Goal: Task Accomplishment & Management: Manage account settings

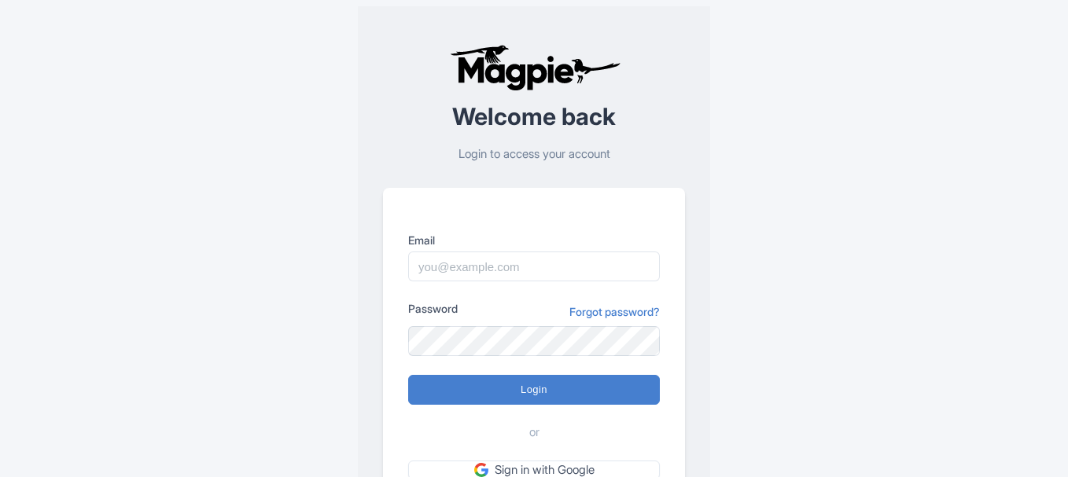
scroll to position [137, 0]
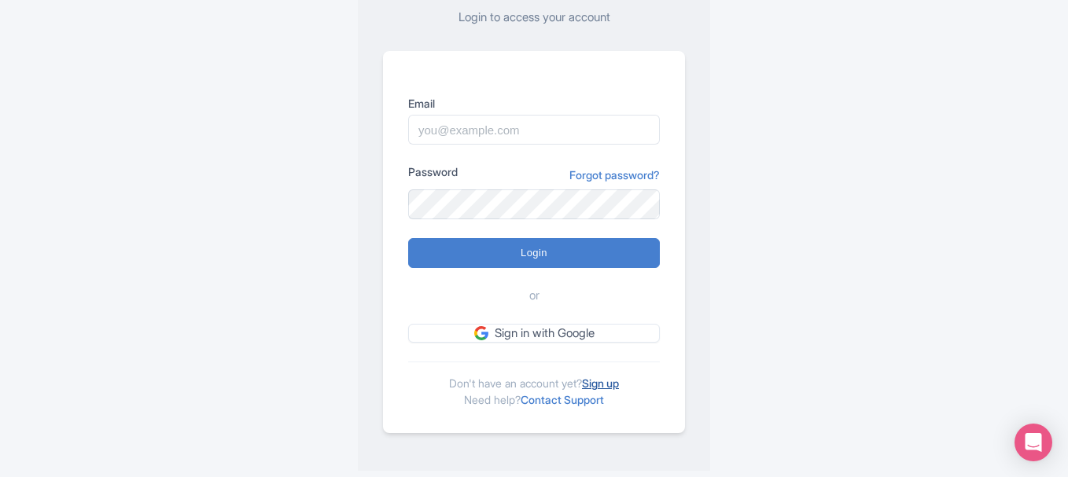
click at [611, 381] on link "Sign up" at bounding box center [600, 383] width 37 height 13
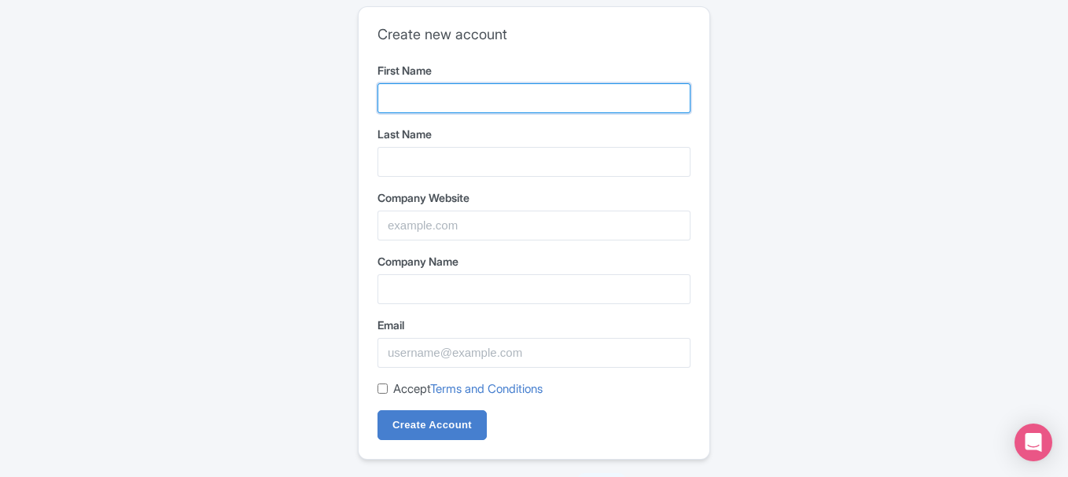
click at [476, 89] on input "First Name" at bounding box center [533, 98] width 313 height 30
type input "Hydrostar"
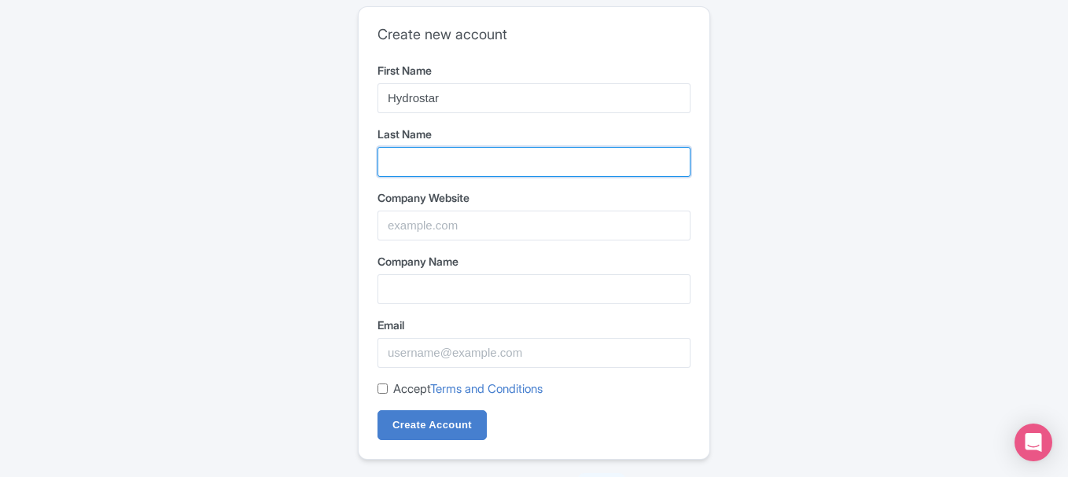
type input "Carpet Cleaning"
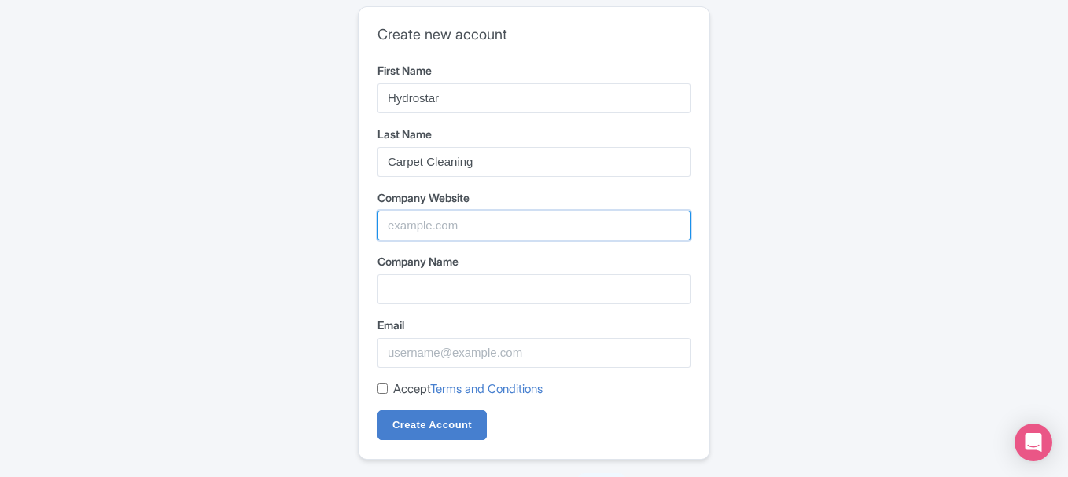
type input "Hydrostar Carpet Cleaning"
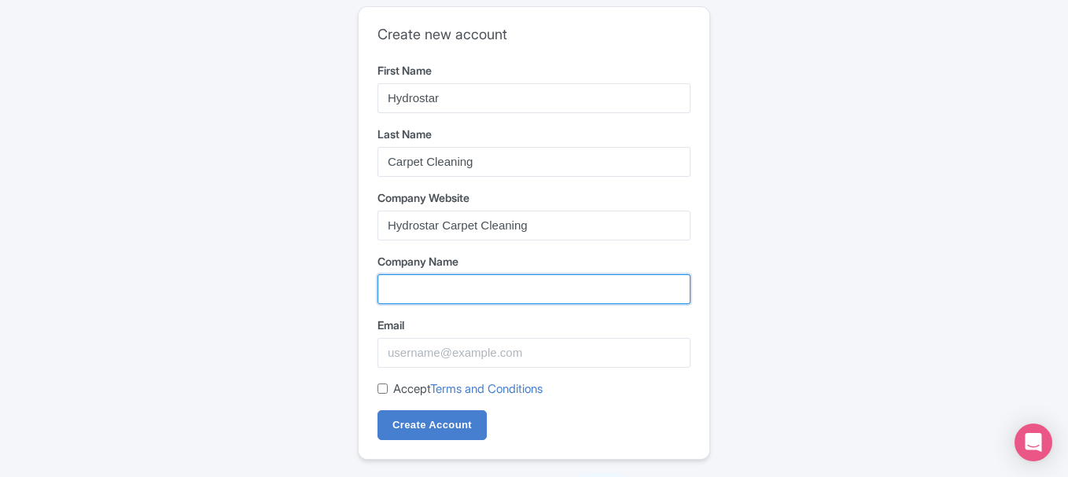
type input "Hydrostar Carpet Cleaning"
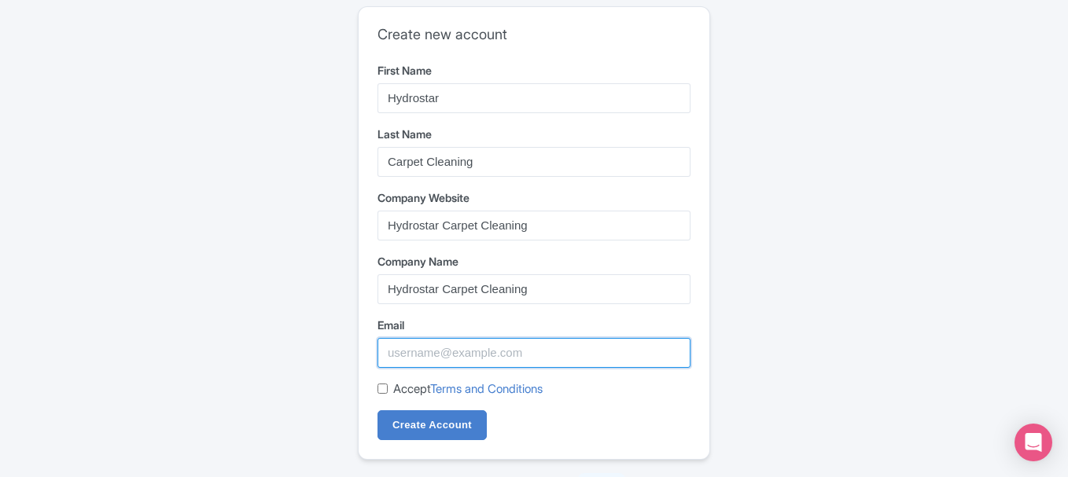
type input "[EMAIL_ADDRESS][DOMAIN_NAME]"
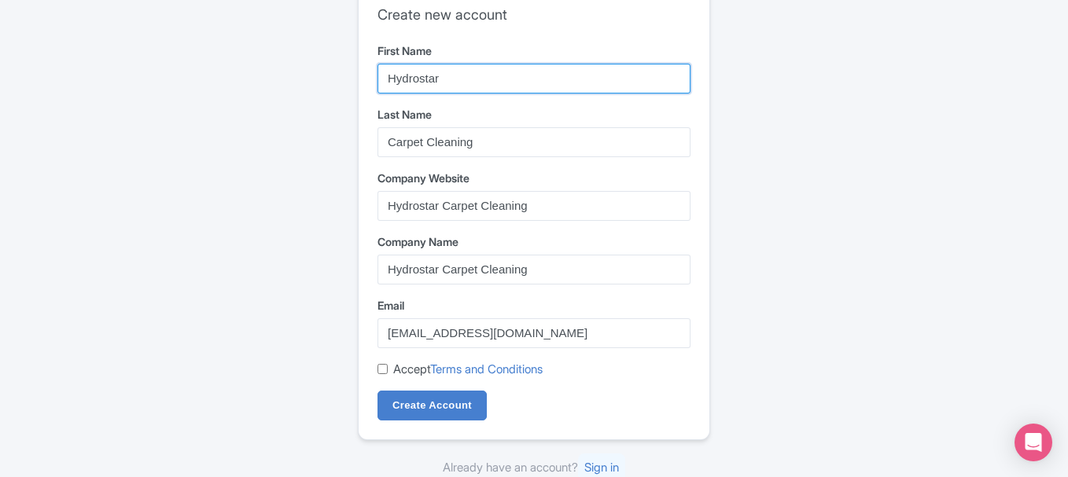
scroll to position [26, 0]
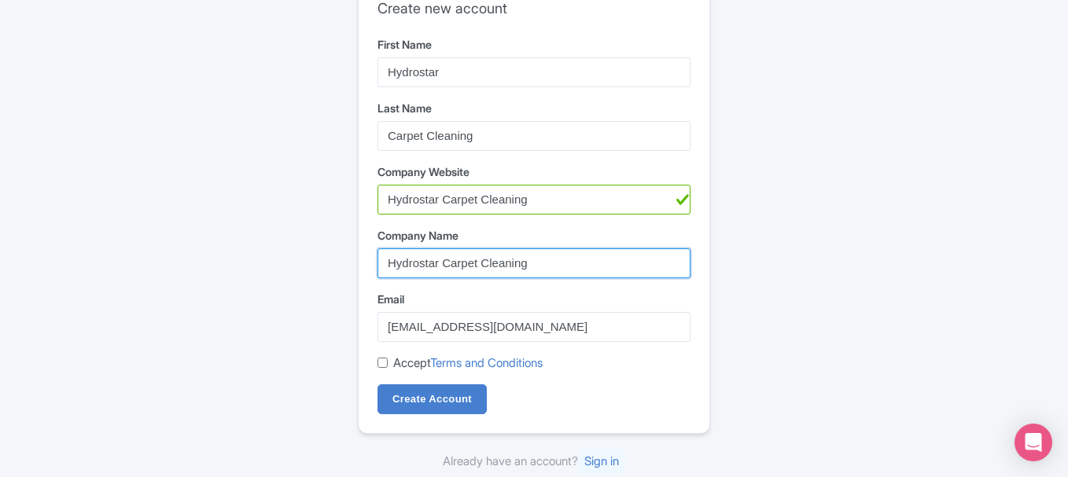
click at [488, 270] on input "Hydrostar Carpet Cleaning" at bounding box center [533, 263] width 313 height 30
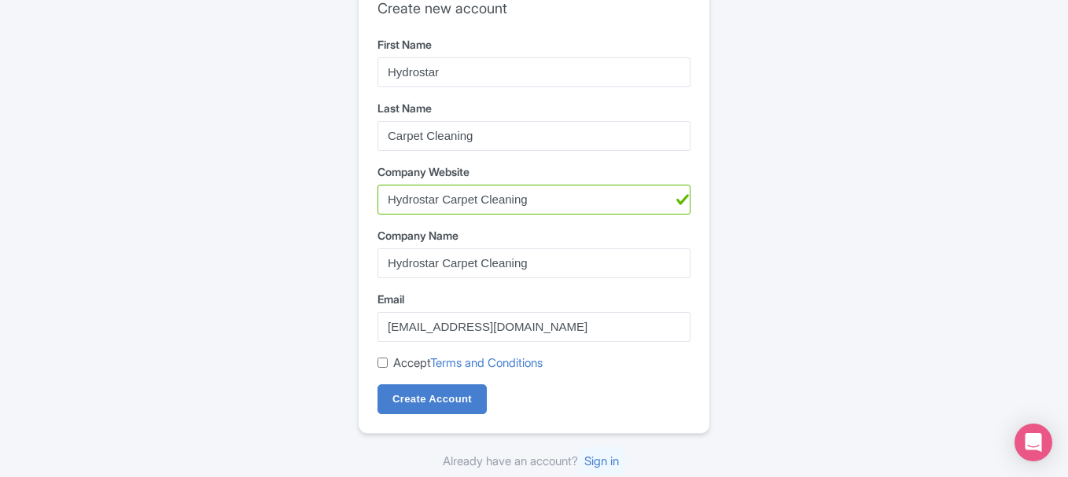
click at [360, 331] on div "Create new account First Name Hydrostar Last Name Carpet Cleaning Company Websi…" at bounding box center [533, 207] width 351 height 452
click at [491, 197] on input "Hydrostar Carpet Cleaning" at bounding box center [533, 200] width 313 height 30
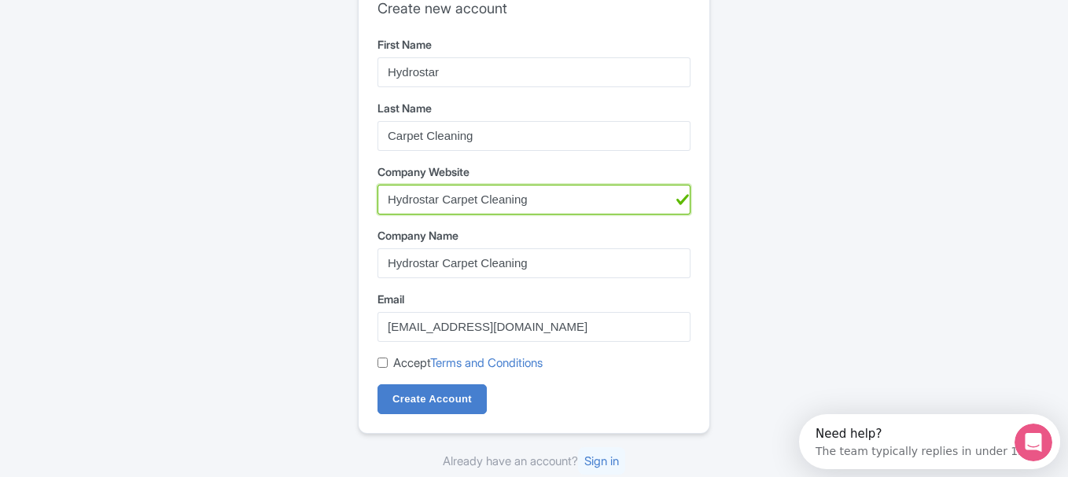
click at [491, 197] on input "Hydrostar Carpet Cleaning" at bounding box center [533, 200] width 313 height 30
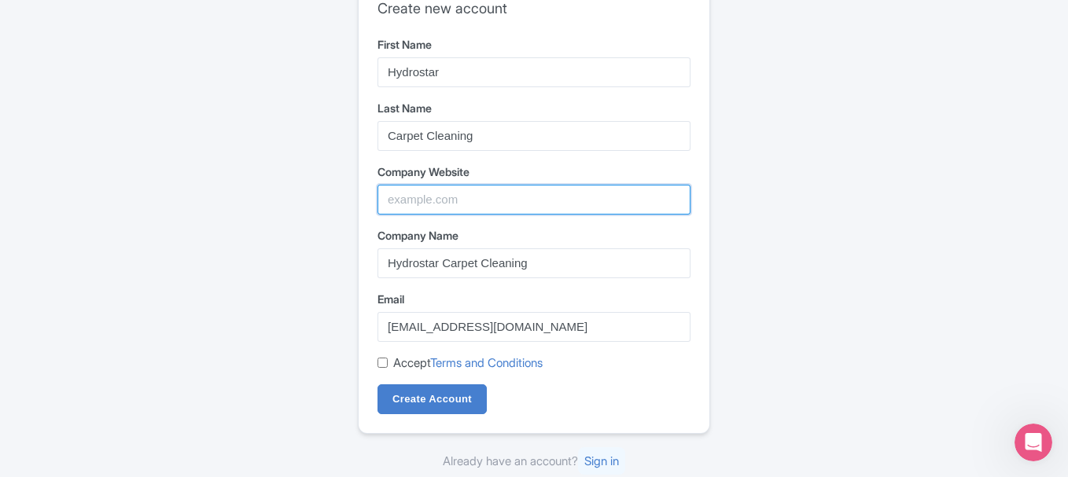
click at [480, 210] on input "Company Website" at bounding box center [533, 200] width 313 height 30
paste input "https://www.cleanknox.com/"
type input "https://www.cleanknox.com/"
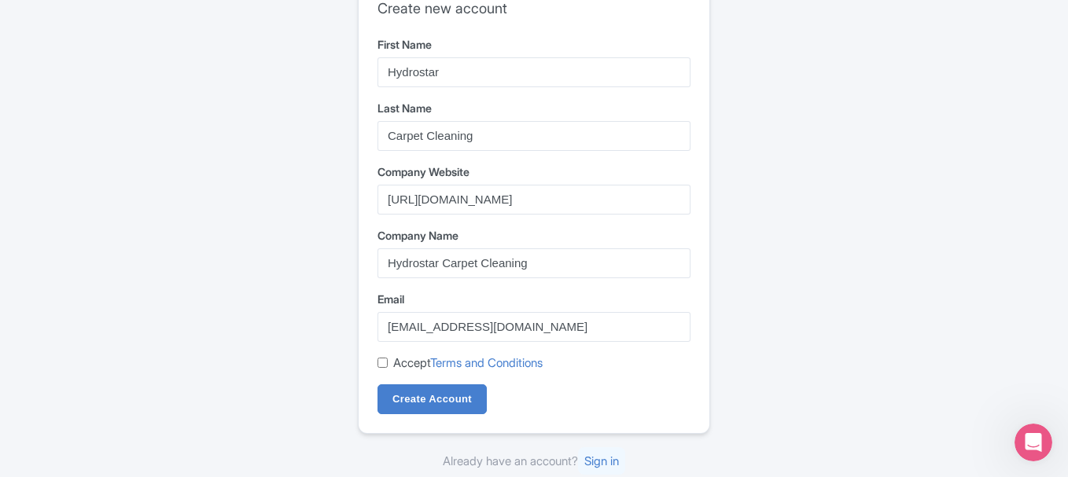
click at [392, 370] on div "Accept Terms and Conditions" at bounding box center [533, 364] width 313 height 18
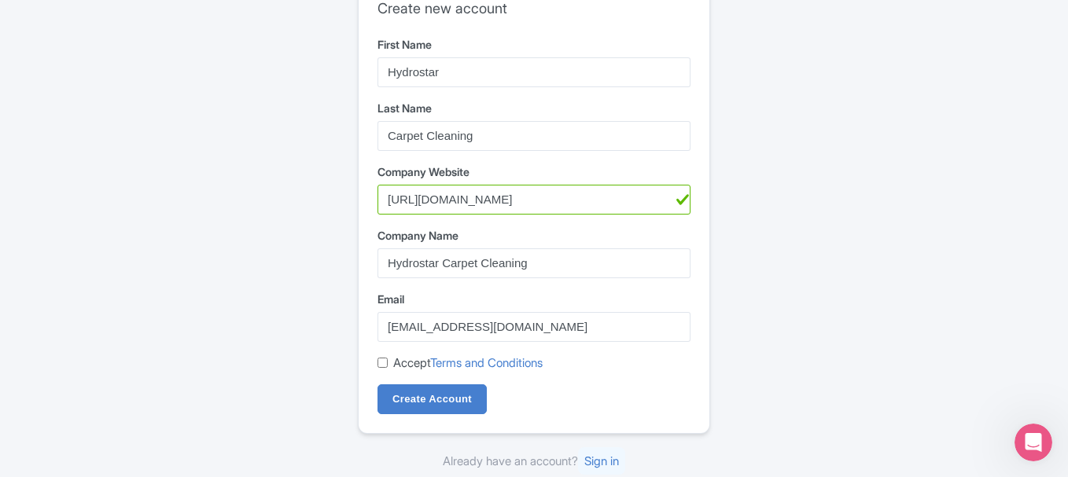
click at [386, 366] on input "Accept Terms and Conditions" at bounding box center [382, 363] width 10 height 10
checkbox input "true"
click at [401, 396] on input "Create Account" at bounding box center [431, 399] width 109 height 30
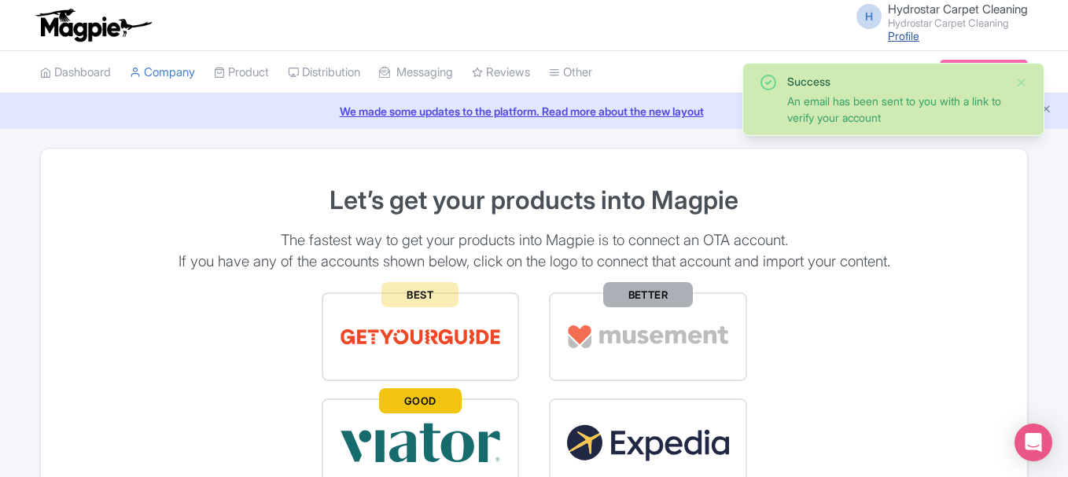
click at [894, 35] on link "Profile" at bounding box center [903, 35] width 31 height 13
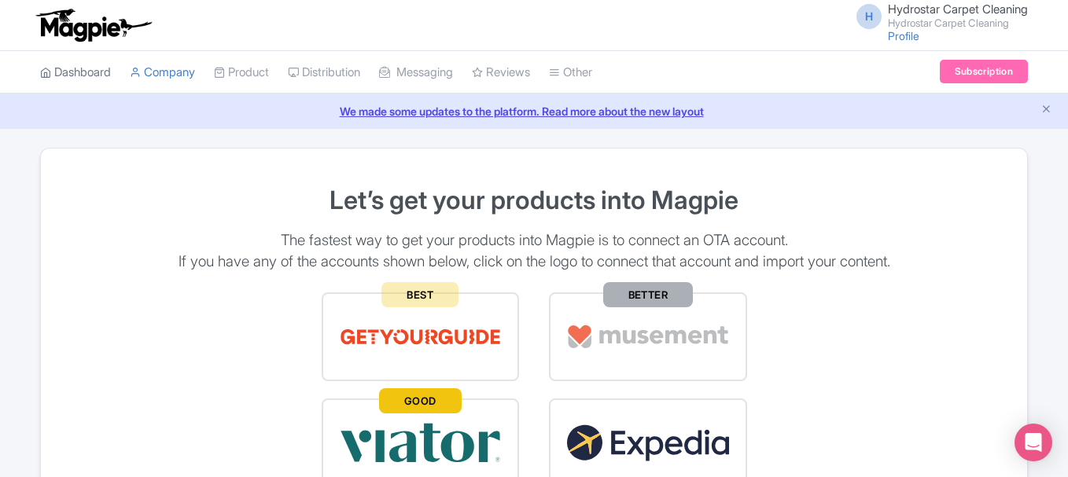
click at [96, 79] on link "Dashboard" at bounding box center [75, 72] width 71 height 43
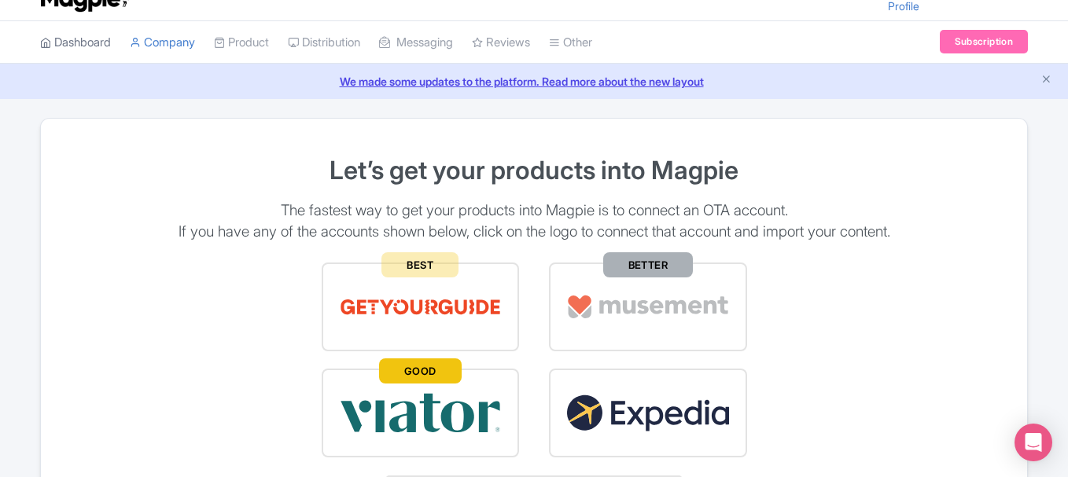
scroll to position [75, 0]
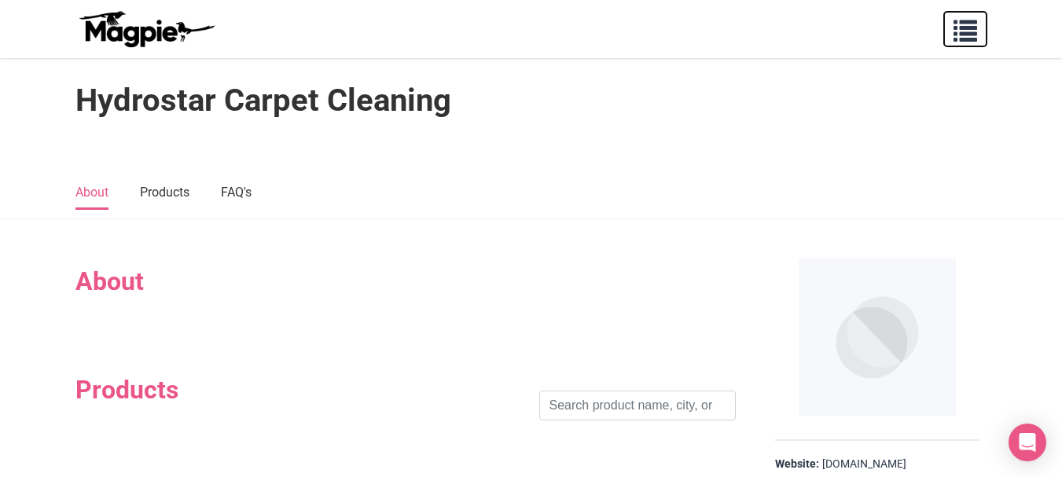
click at [958, 37] on span "button" at bounding box center [966, 28] width 24 height 24
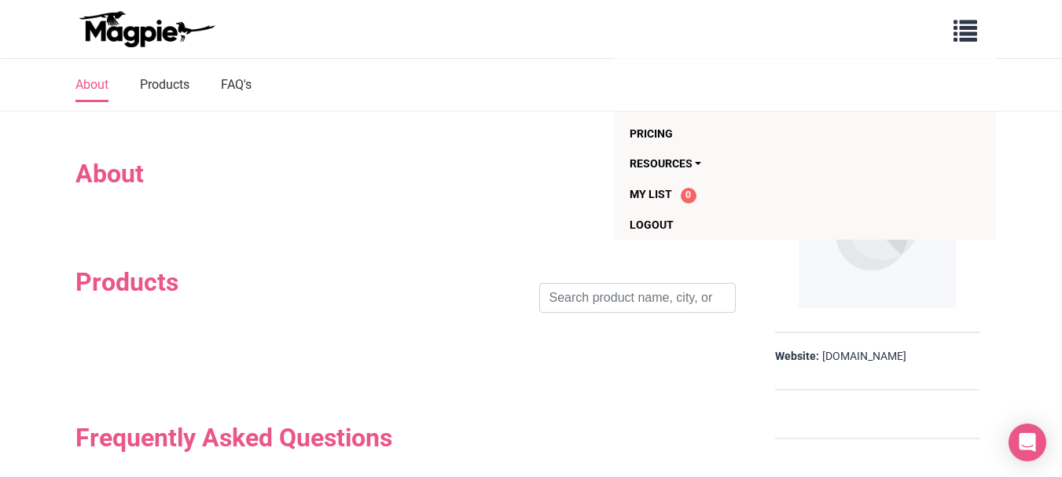
click at [402, 178] on h2 "About" at bounding box center [405, 174] width 660 height 30
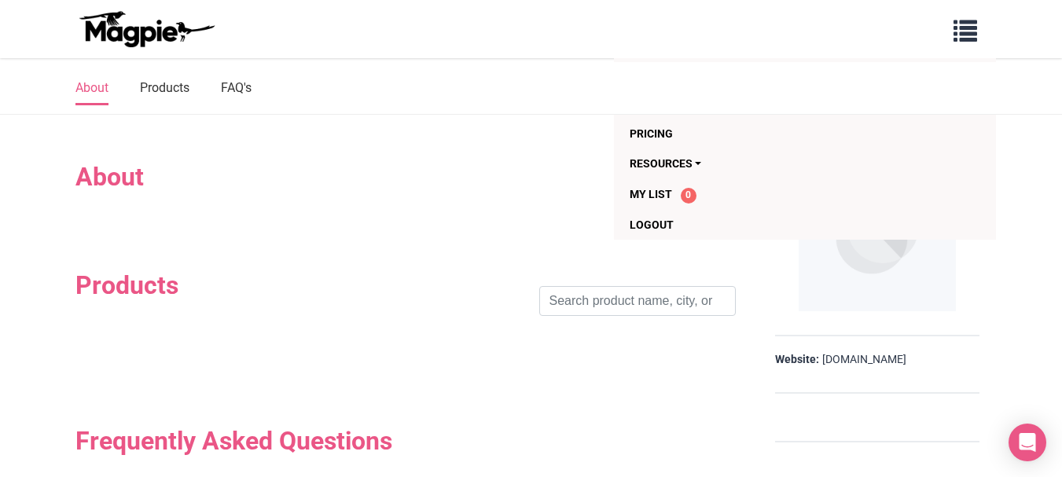
click at [402, 178] on h2 "About" at bounding box center [405, 177] width 660 height 30
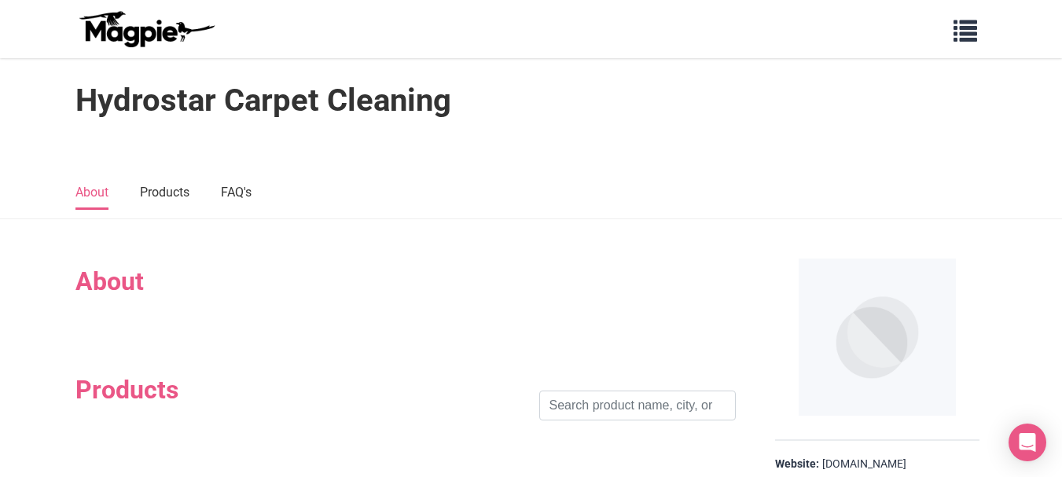
click at [130, 276] on h2 "About" at bounding box center [405, 282] width 660 height 30
click at [972, 24] on span "button" at bounding box center [966, 28] width 24 height 24
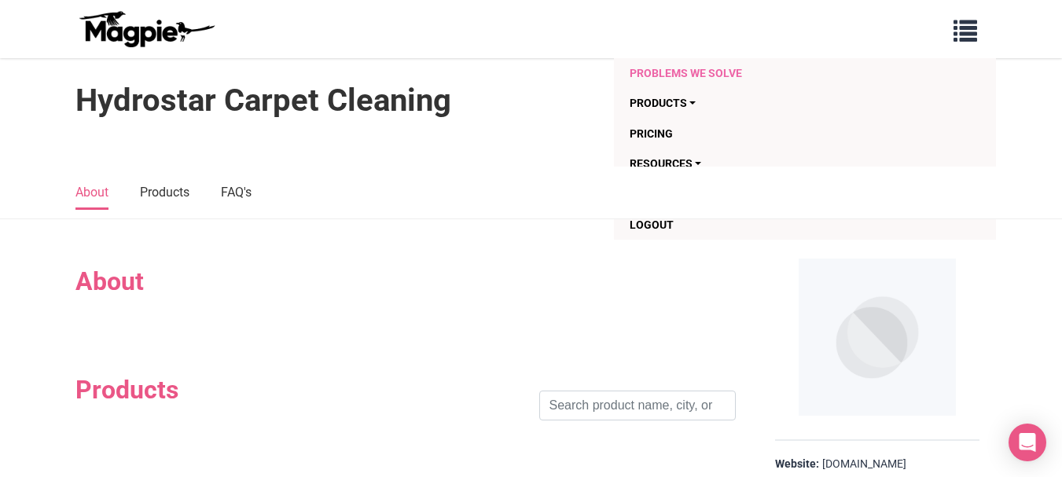
click at [685, 78] on link "Problems we solve" at bounding box center [774, 73] width 288 height 30
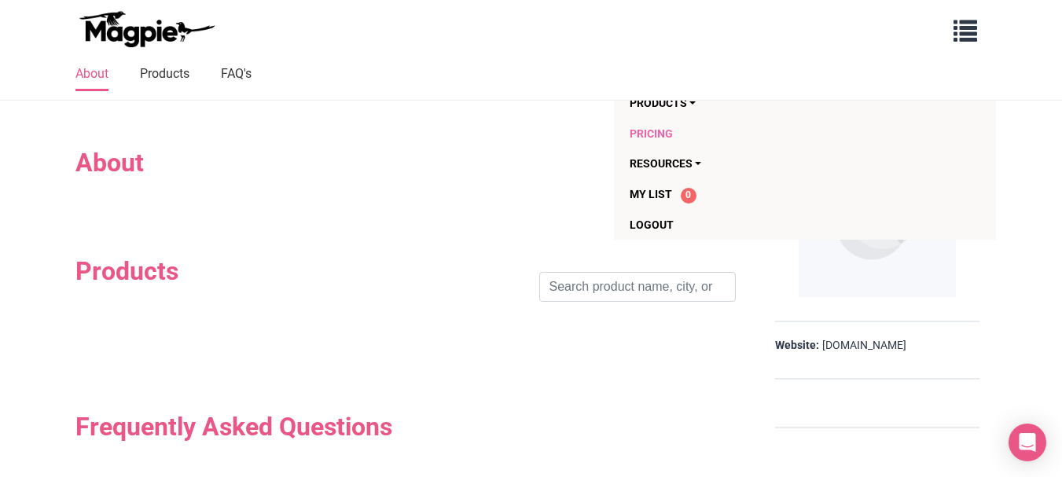
scroll to position [131, 0]
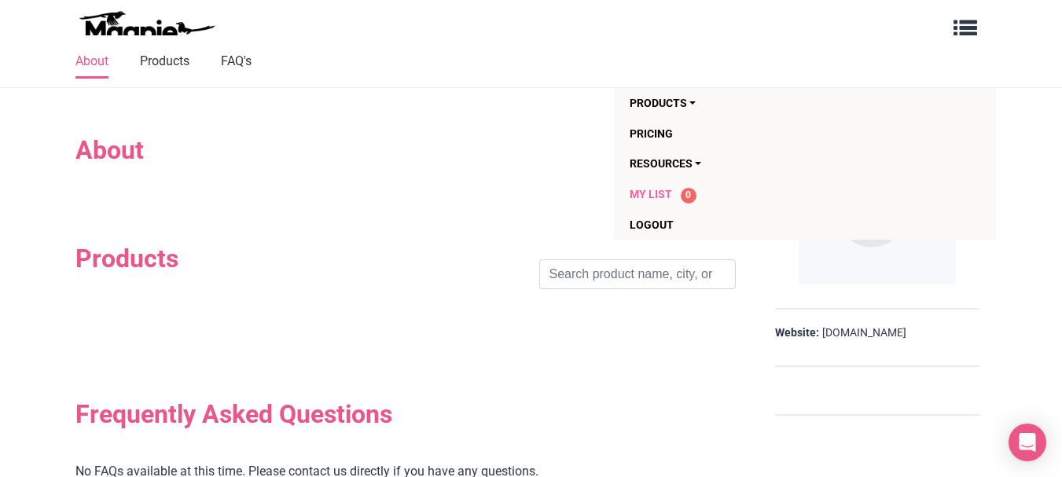
click at [653, 186] on div "My List 0" at bounding box center [774, 195] width 288 height 18
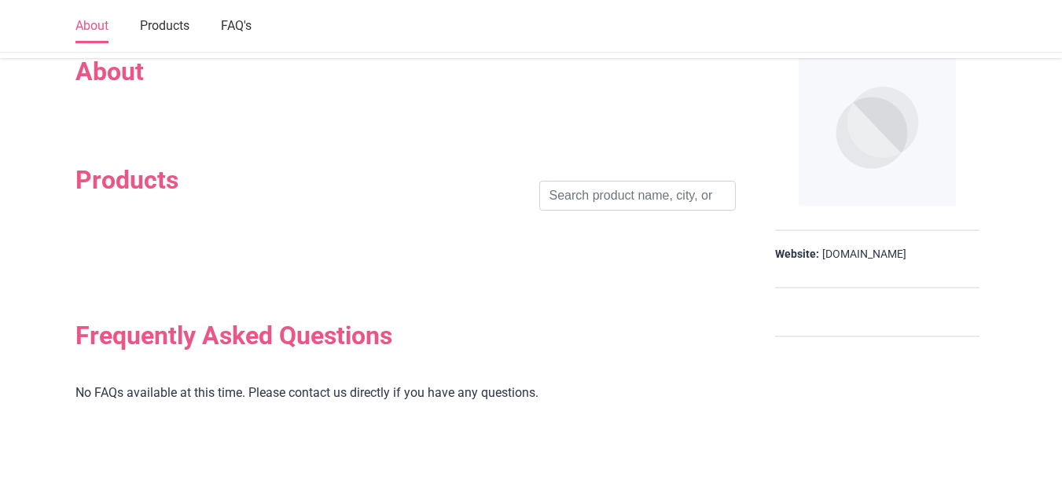
scroll to position [210, 0]
click at [123, 86] on h2 "About" at bounding box center [405, 72] width 660 height 30
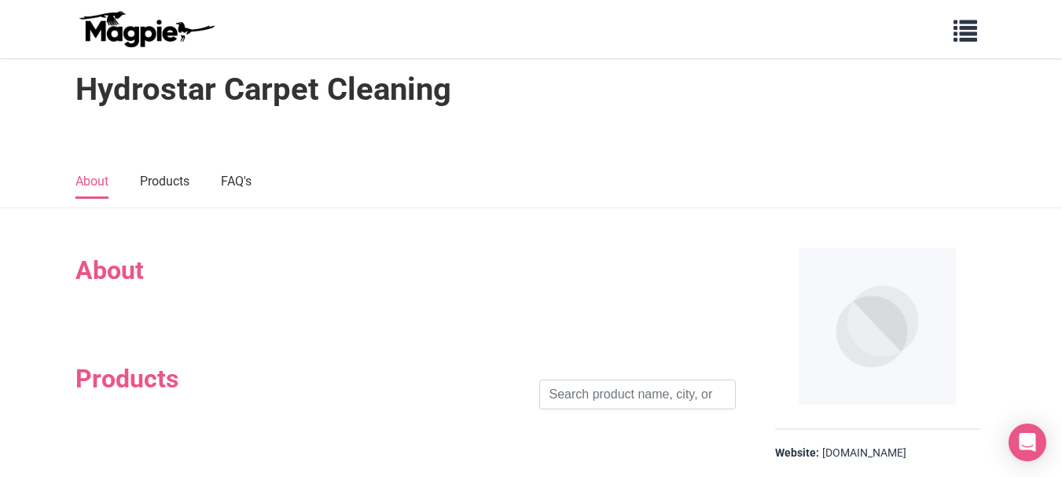
scroll to position [0, 0]
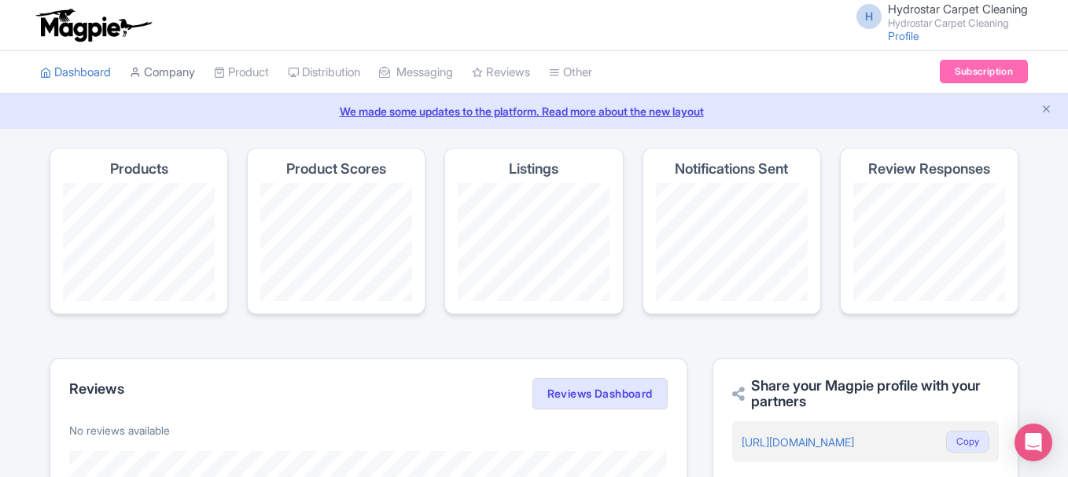
click at [177, 81] on link "Company" at bounding box center [162, 72] width 65 height 43
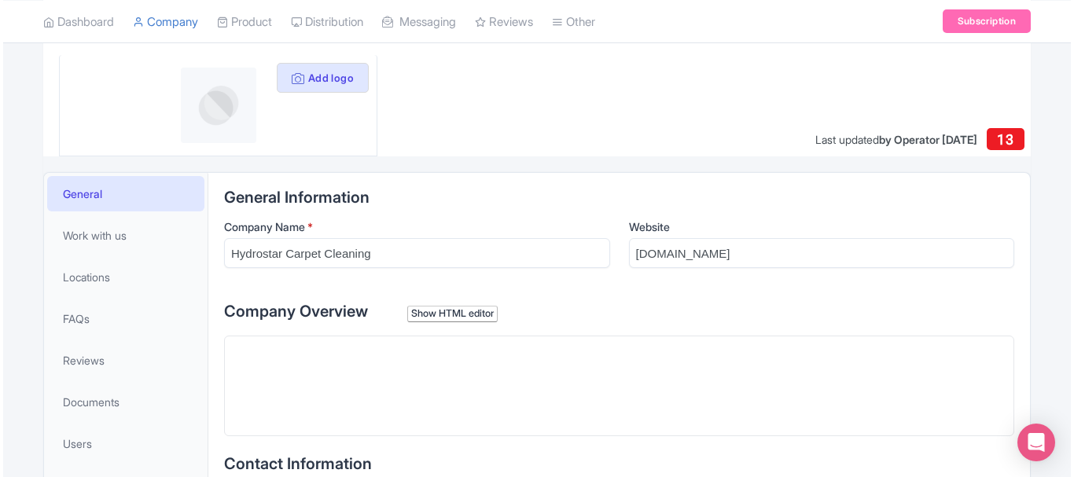
scroll to position [183, 0]
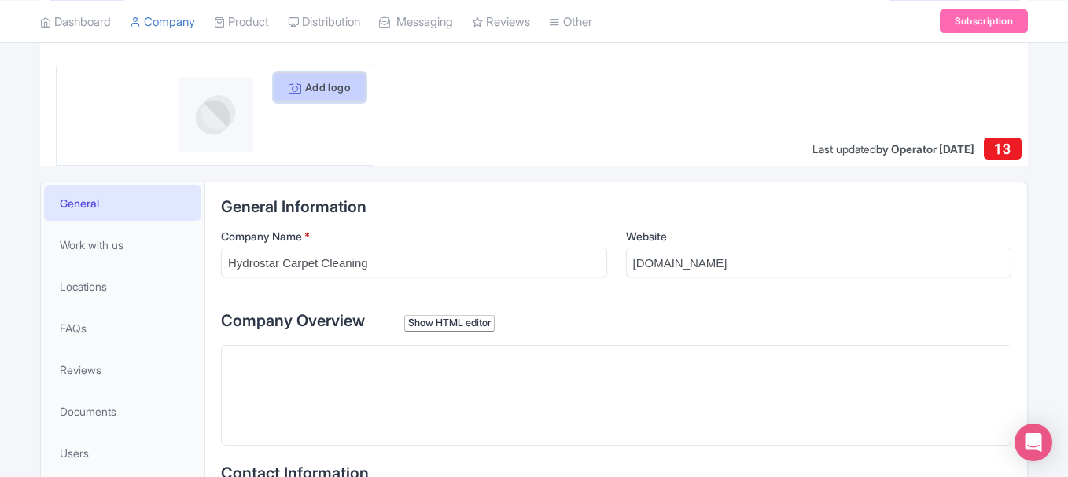
click at [305, 97] on button "Add logo" at bounding box center [320, 87] width 92 height 30
click at [314, 89] on button "Add logo" at bounding box center [320, 87] width 92 height 30
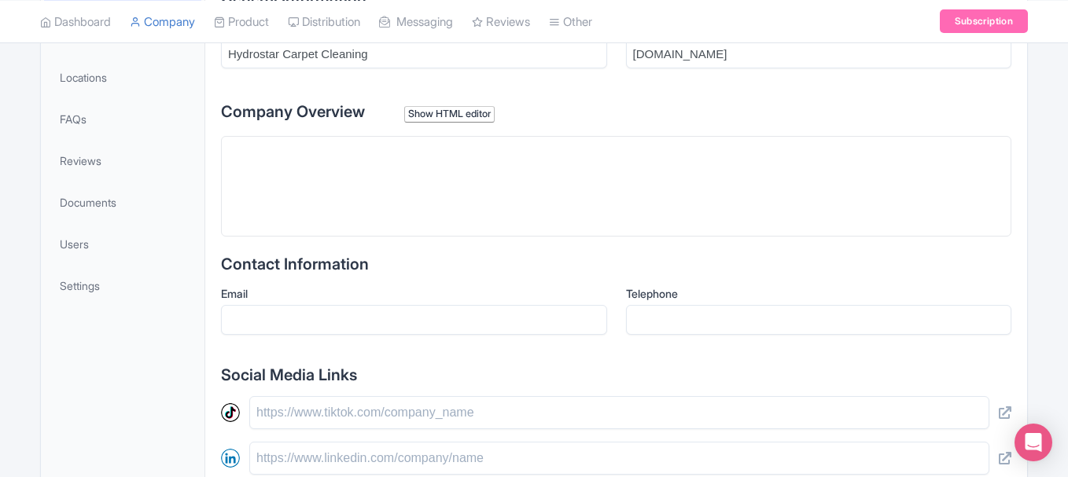
scroll to position [393, 0]
click at [367, 178] on trix-editor at bounding box center [616, 185] width 790 height 101
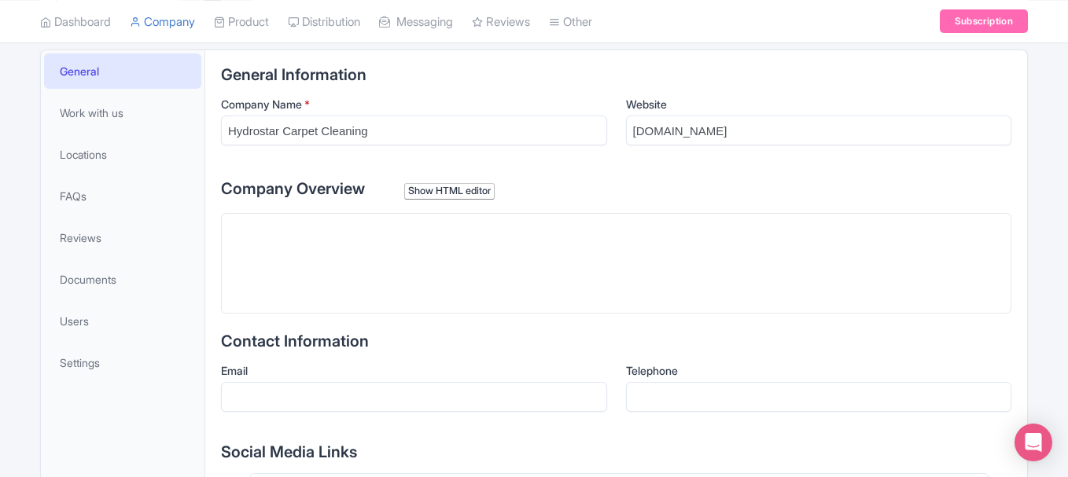
scroll to position [314, 0]
click at [346, 236] on trix-editor at bounding box center [616, 264] width 790 height 101
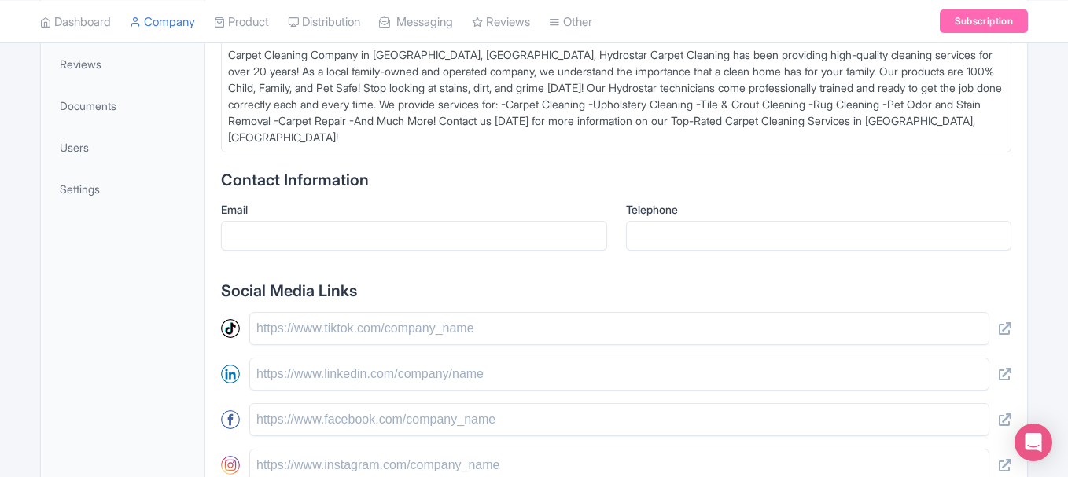
scroll to position [498, 0]
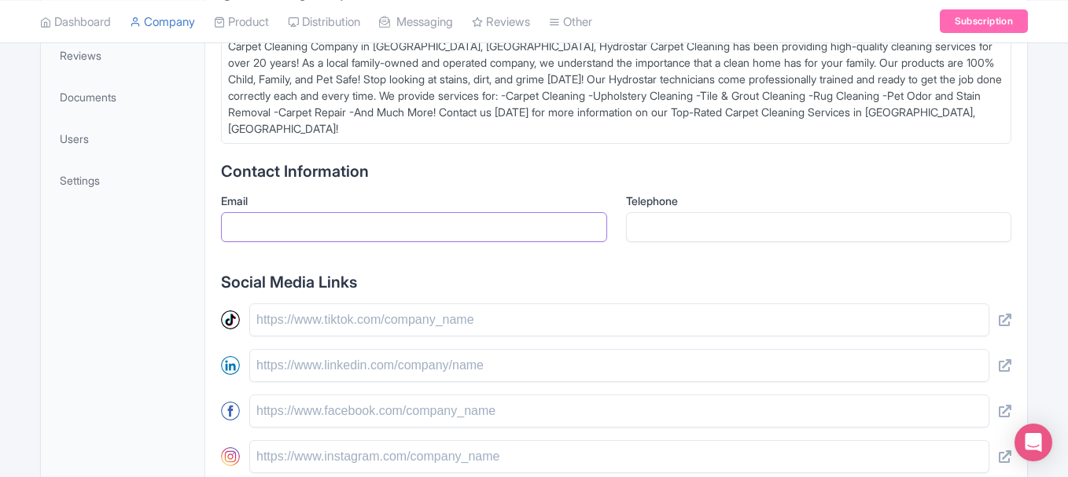
click at [285, 226] on input "Email" at bounding box center [414, 227] width 386 height 30
paste input "[PERSON_NAME][EMAIL_ADDRESS][DOMAIN_NAME]"
type input "[PERSON_NAME][EMAIL_ADDRESS][DOMAIN_NAME]"
click at [691, 219] on input "Telephone" at bounding box center [819, 227] width 386 height 30
click at [635, 232] on input "08654067536" at bounding box center [819, 227] width 386 height 30
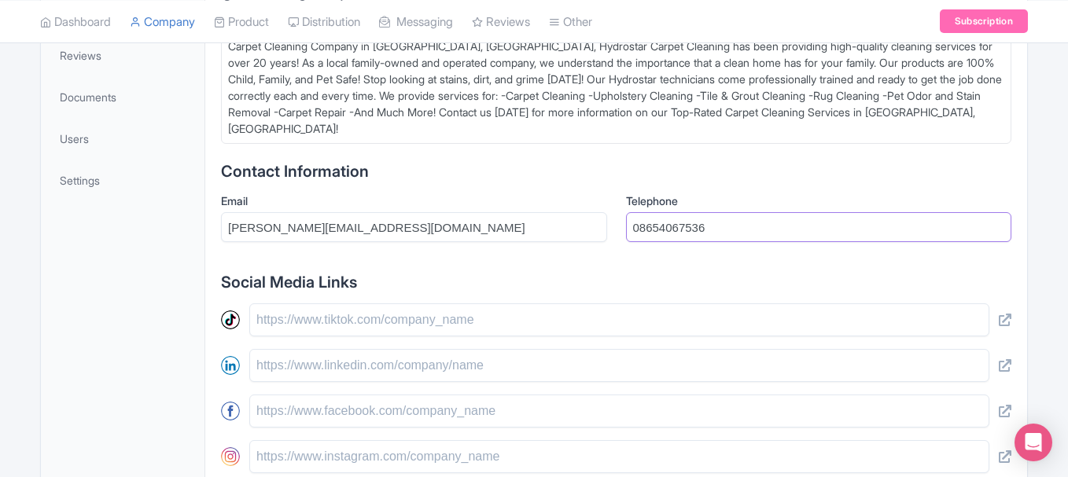
click at [641, 220] on input "08654067536" at bounding box center [819, 227] width 386 height 30
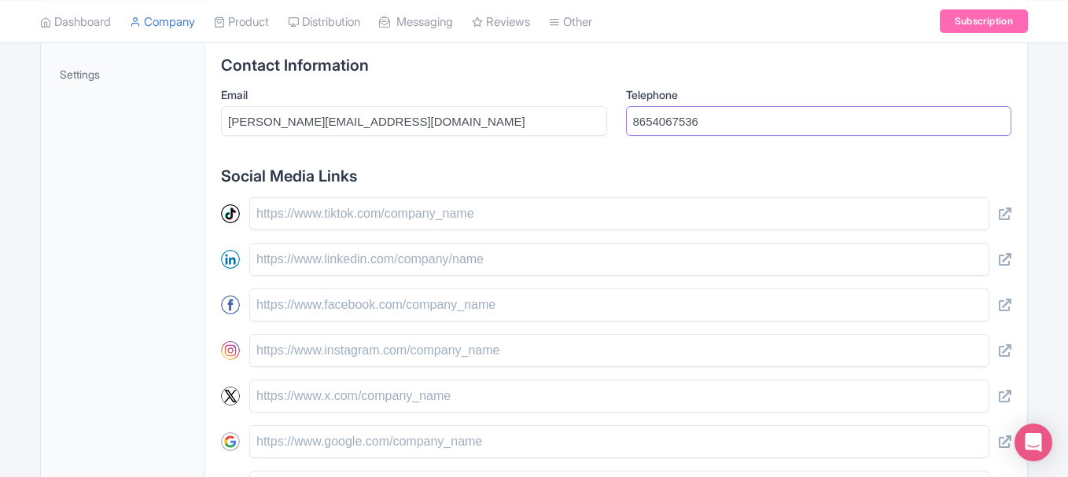
scroll to position [655, 0]
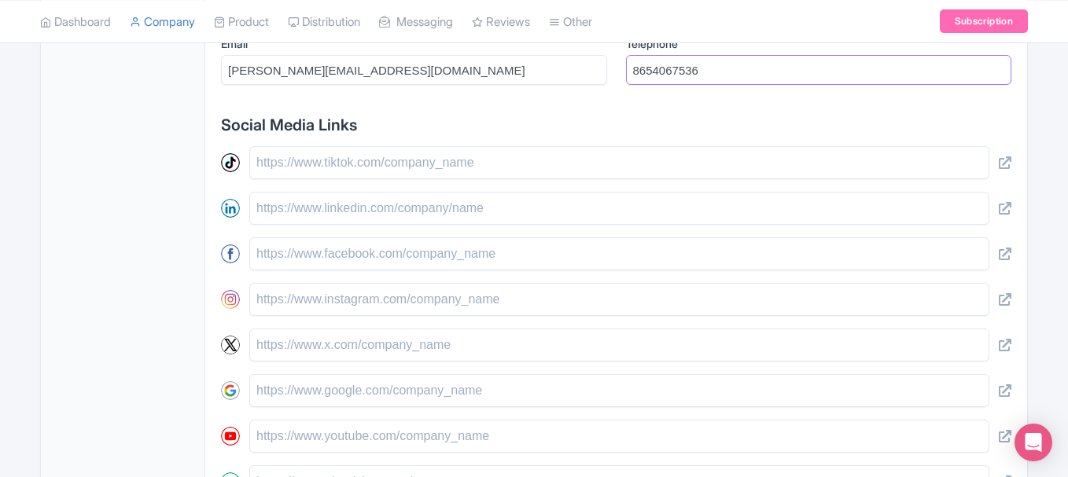
type input "8654067536"
click at [327, 211] on input "text" at bounding box center [619, 208] width 740 height 33
click at [286, 208] on input "text" at bounding box center [619, 208] width 740 height 33
click at [303, 214] on input "text" at bounding box center [619, 208] width 740 height 33
paste input "https://www.linkedin.com/in/andrew-duckworth-aab91510"
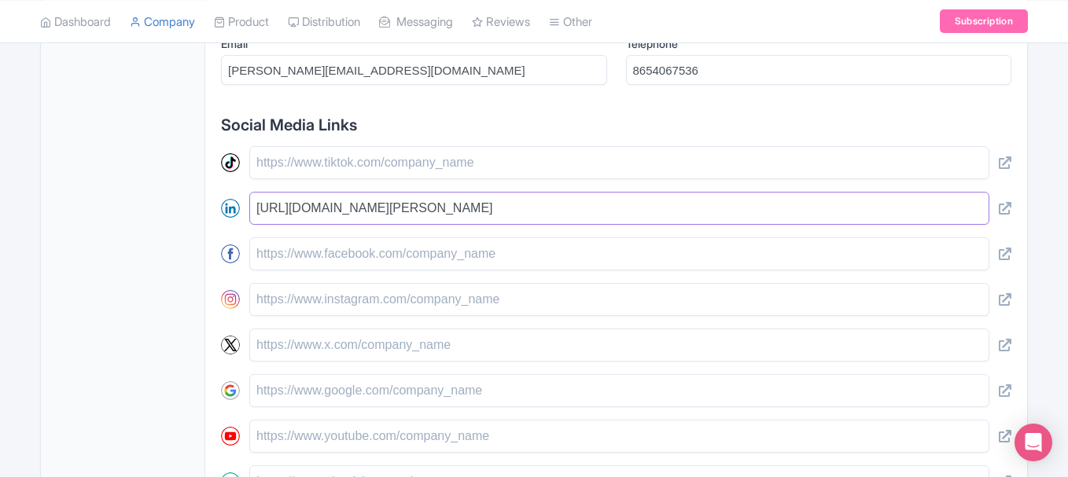
scroll to position [708, 0]
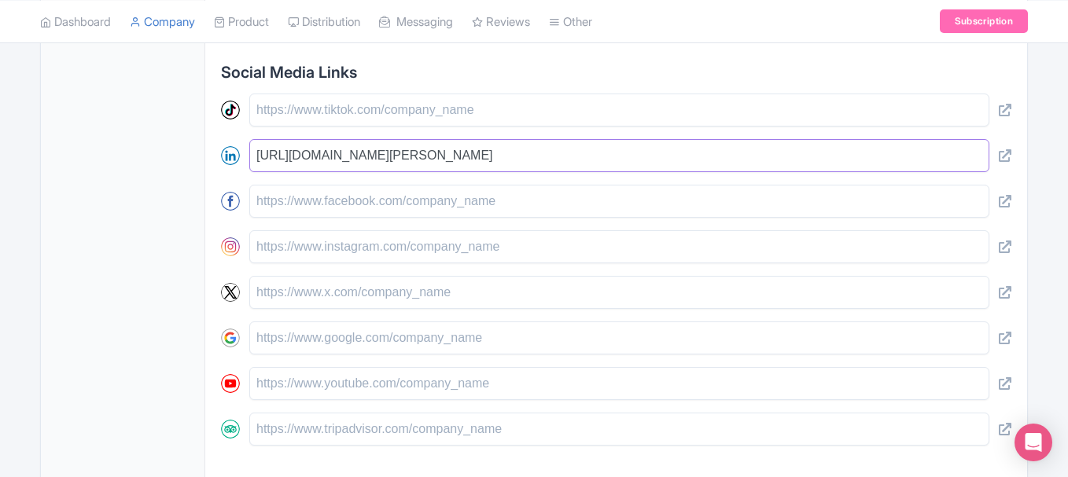
type input "https://www.linkedin.com/in/andrew-duckworth-aab91510"
click at [291, 204] on input "text" at bounding box center [619, 201] width 740 height 33
click at [325, 203] on input "text" at bounding box center [619, 201] width 740 height 33
paste input "https://www.facebook.com/HydrostarCarpetCleaning"
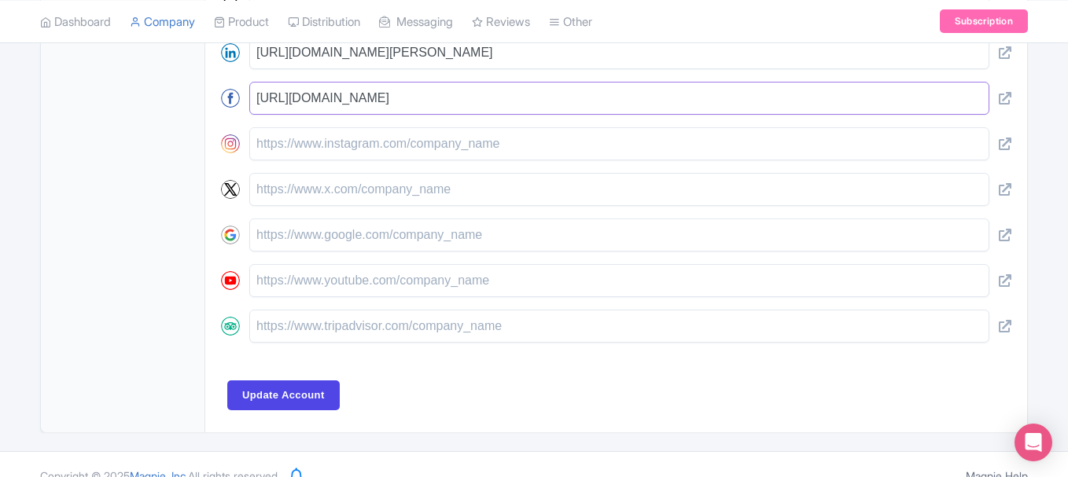
scroll to position [812, 0]
type input "https://www.facebook.com/HydrostarCarpetCleaning"
click at [300, 286] on input "text" at bounding box center [619, 279] width 740 height 33
click at [285, 284] on input "text" at bounding box center [619, 279] width 740 height 33
paste input "https://www.youtube.com/@HydrostarCarpetCleaning"
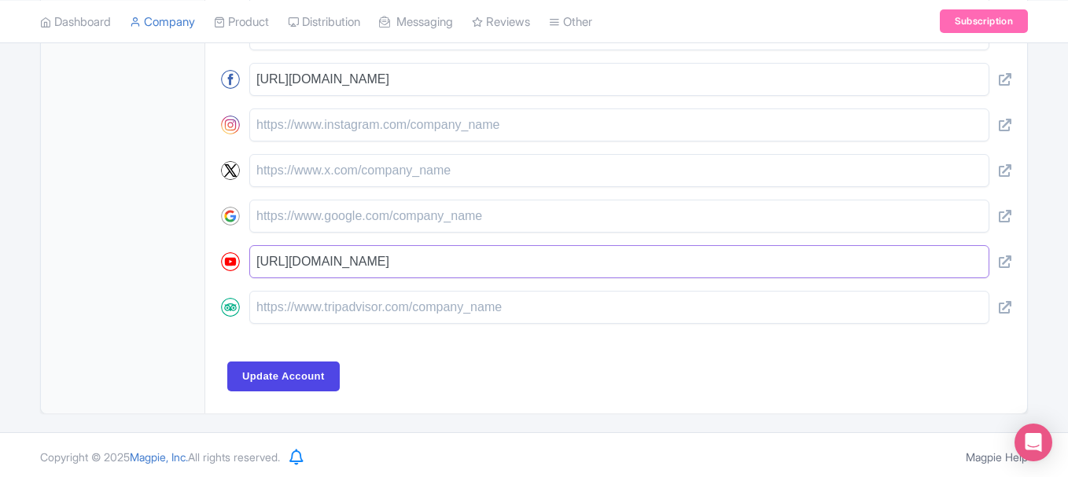
scroll to position [833, 0]
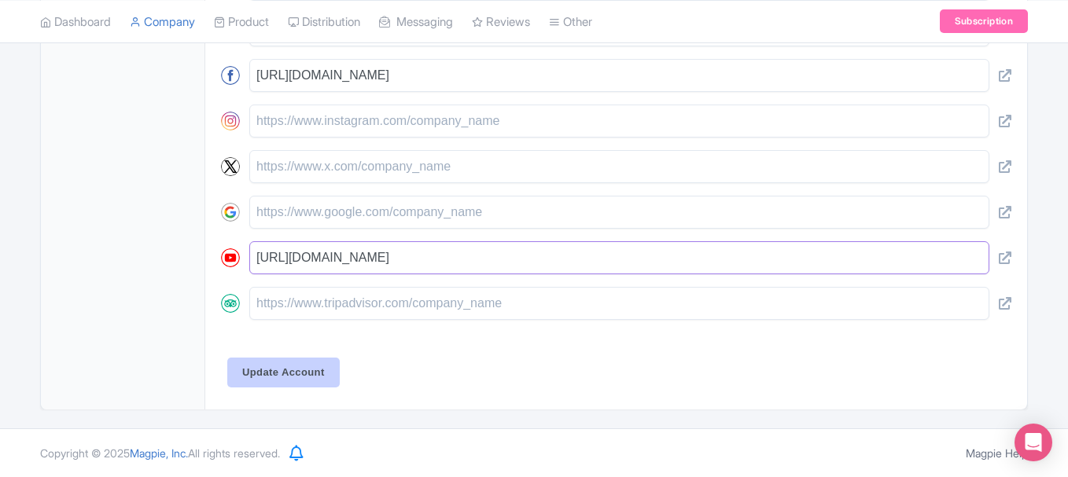
type input "https://www.youtube.com/@HydrostarCarpetCleaning"
click at [311, 367] on input "Update Account" at bounding box center [283, 373] width 112 height 30
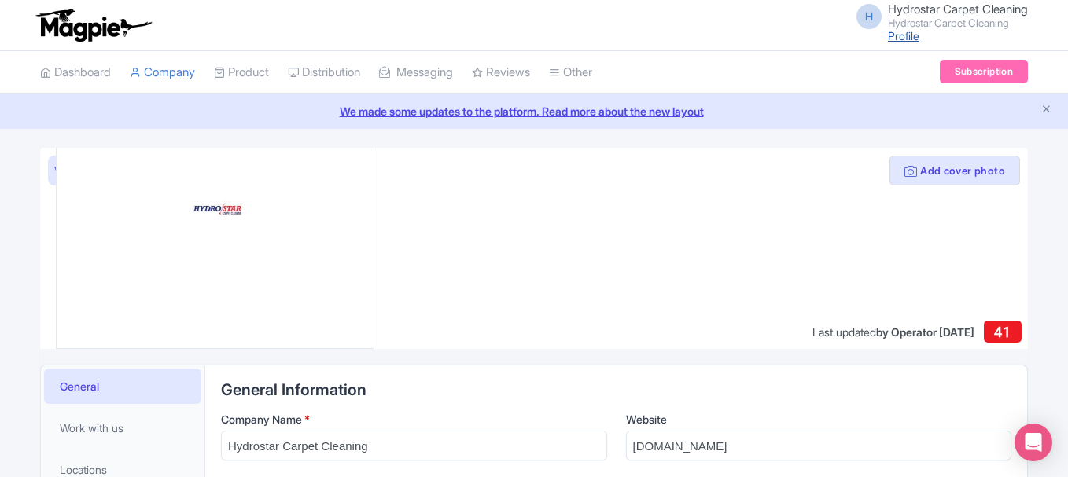
click at [894, 37] on link "Profile" at bounding box center [903, 35] width 31 height 13
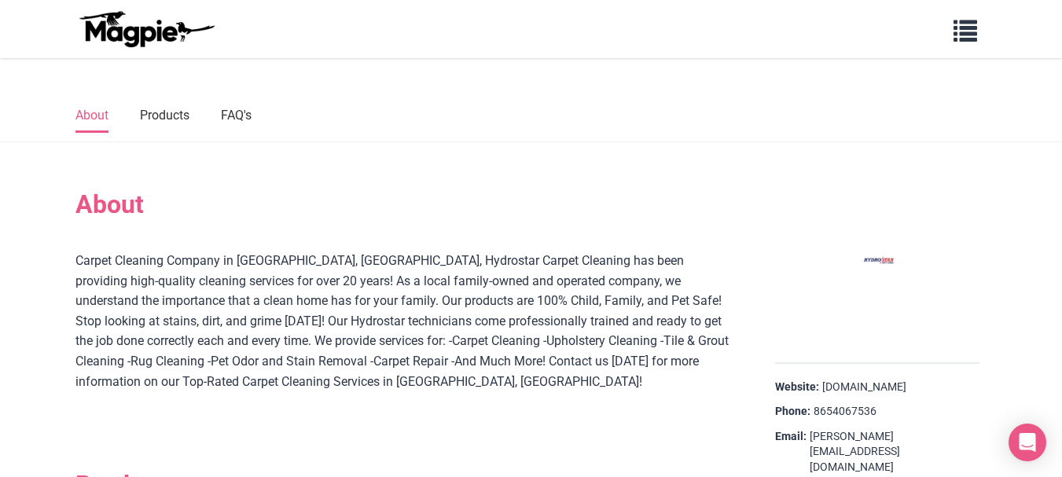
scroll to position [79, 0]
